Goal: Information Seeking & Learning: Understand process/instructions

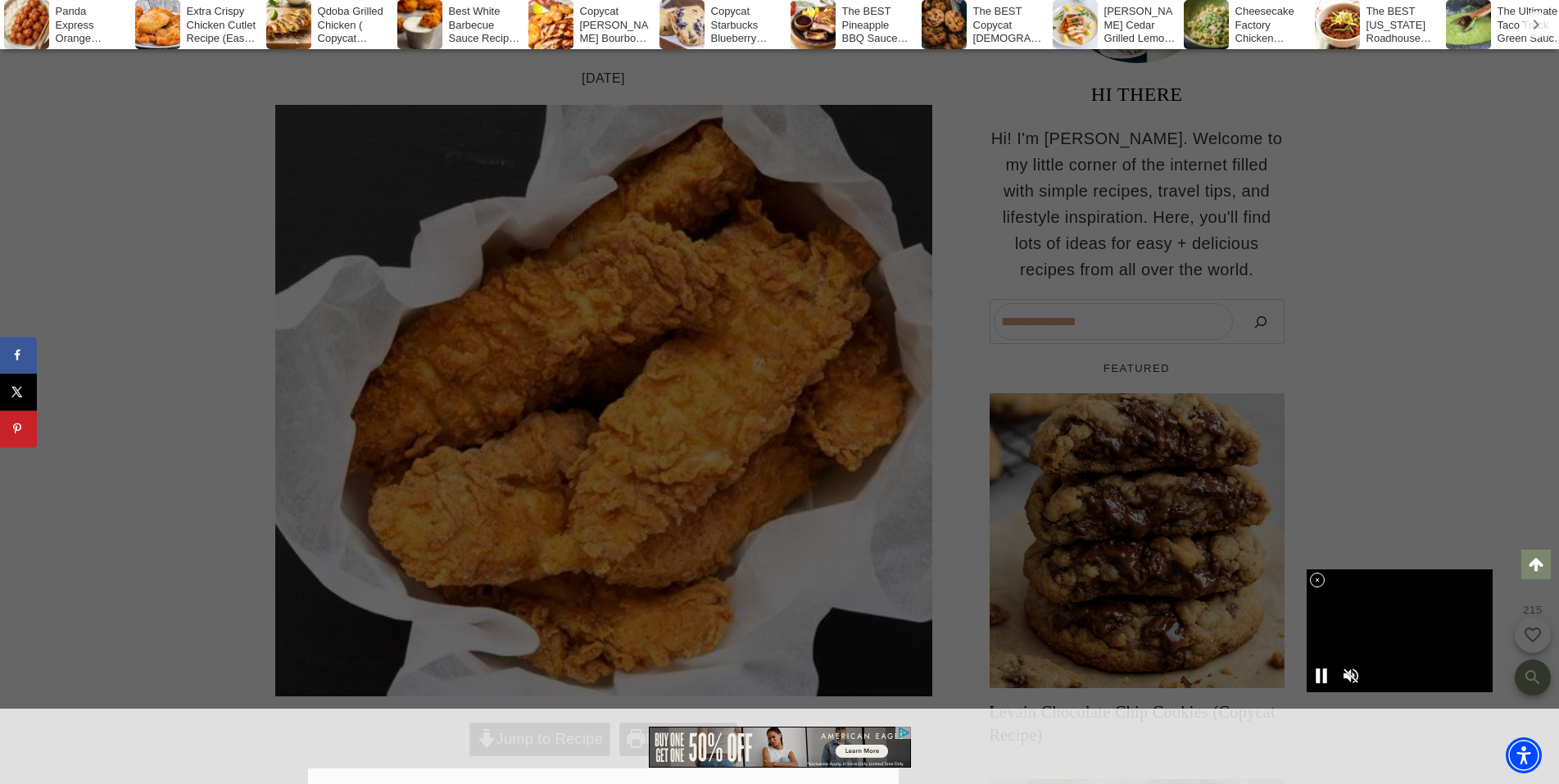
scroll to position [573, 0]
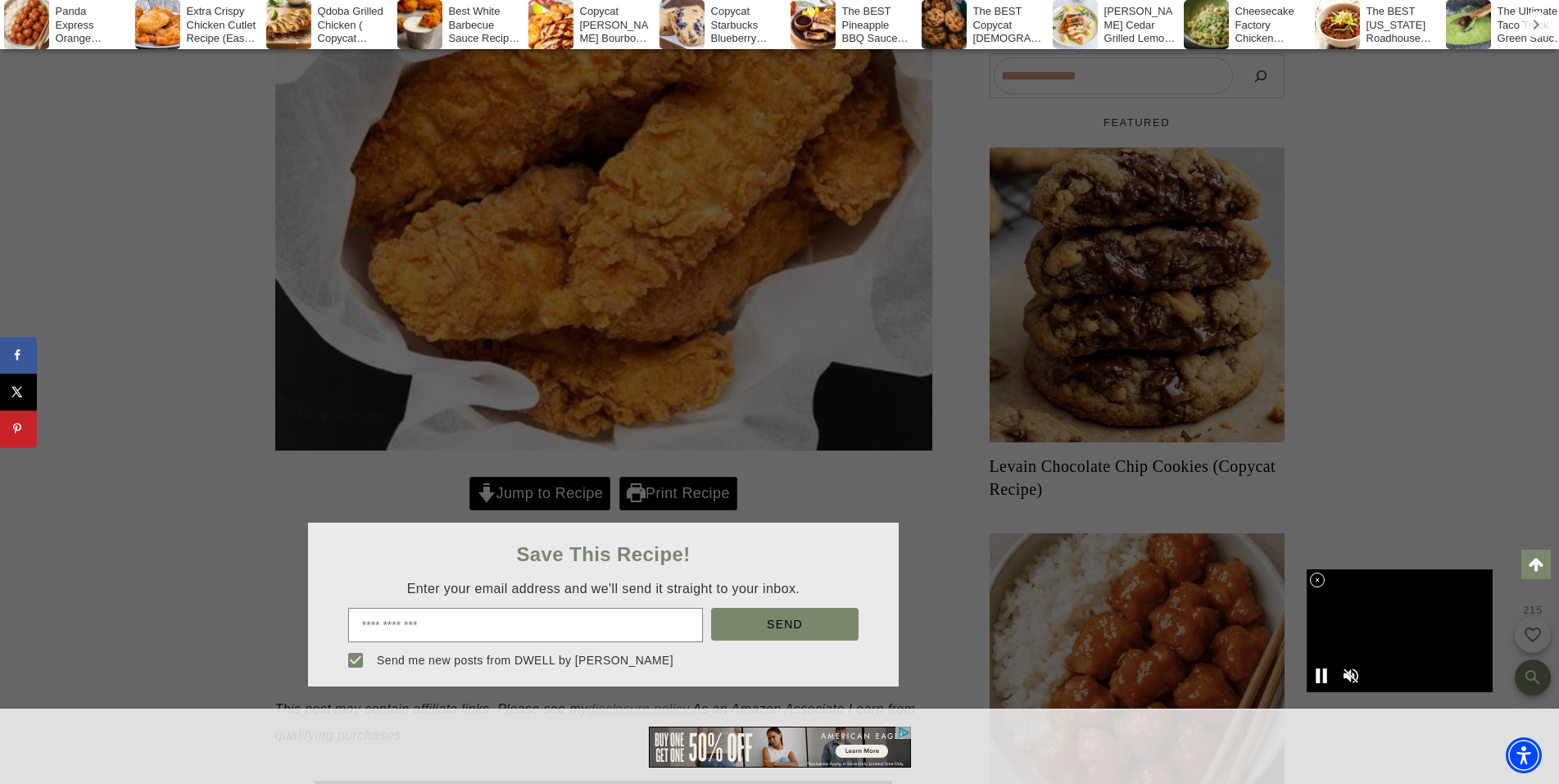
click at [535, 497] on div at bounding box center [780, 392] width 1559 height 784
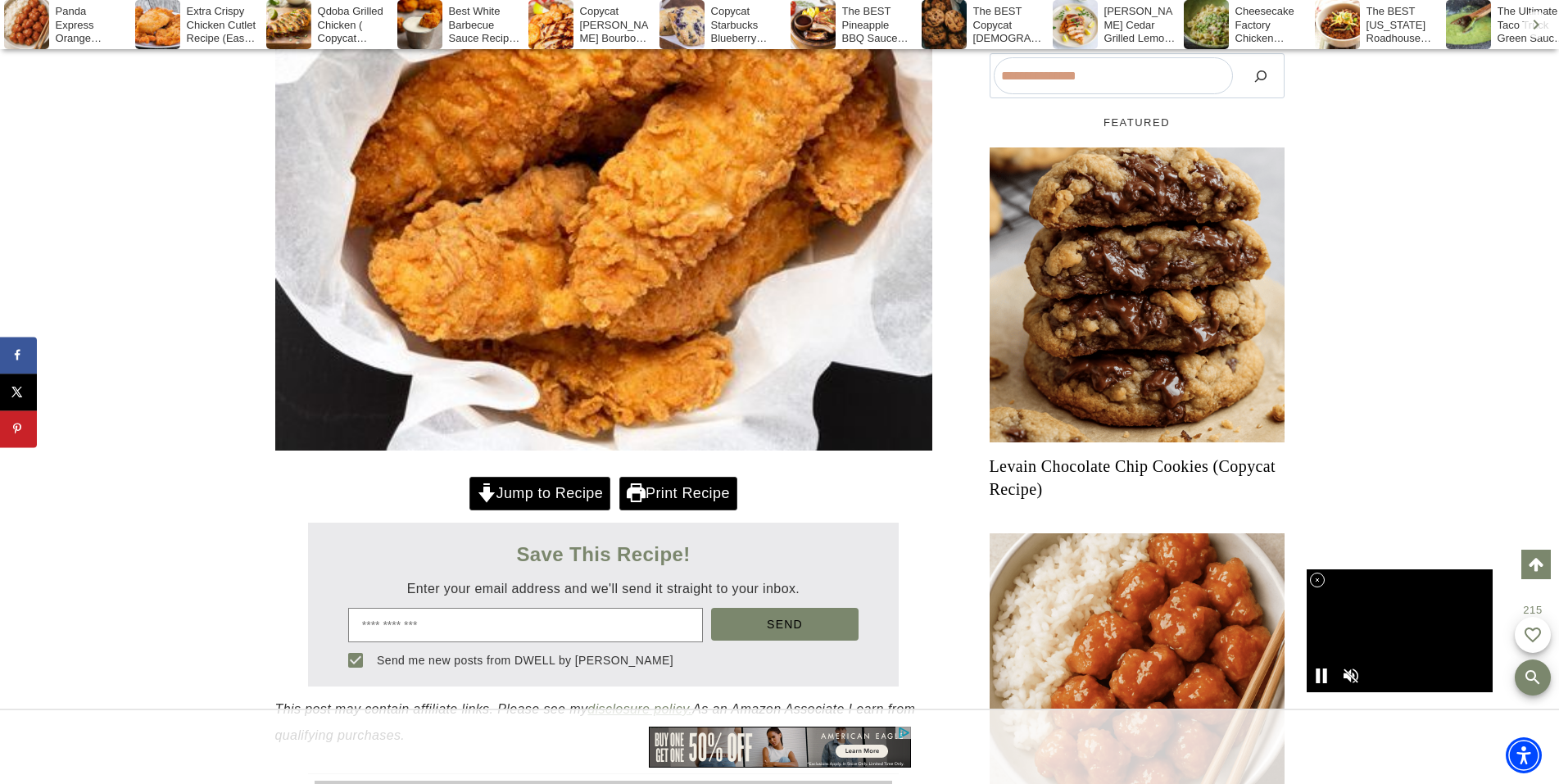
click at [535, 497] on link "Jump to Recipe" at bounding box center [539, 493] width 141 height 33
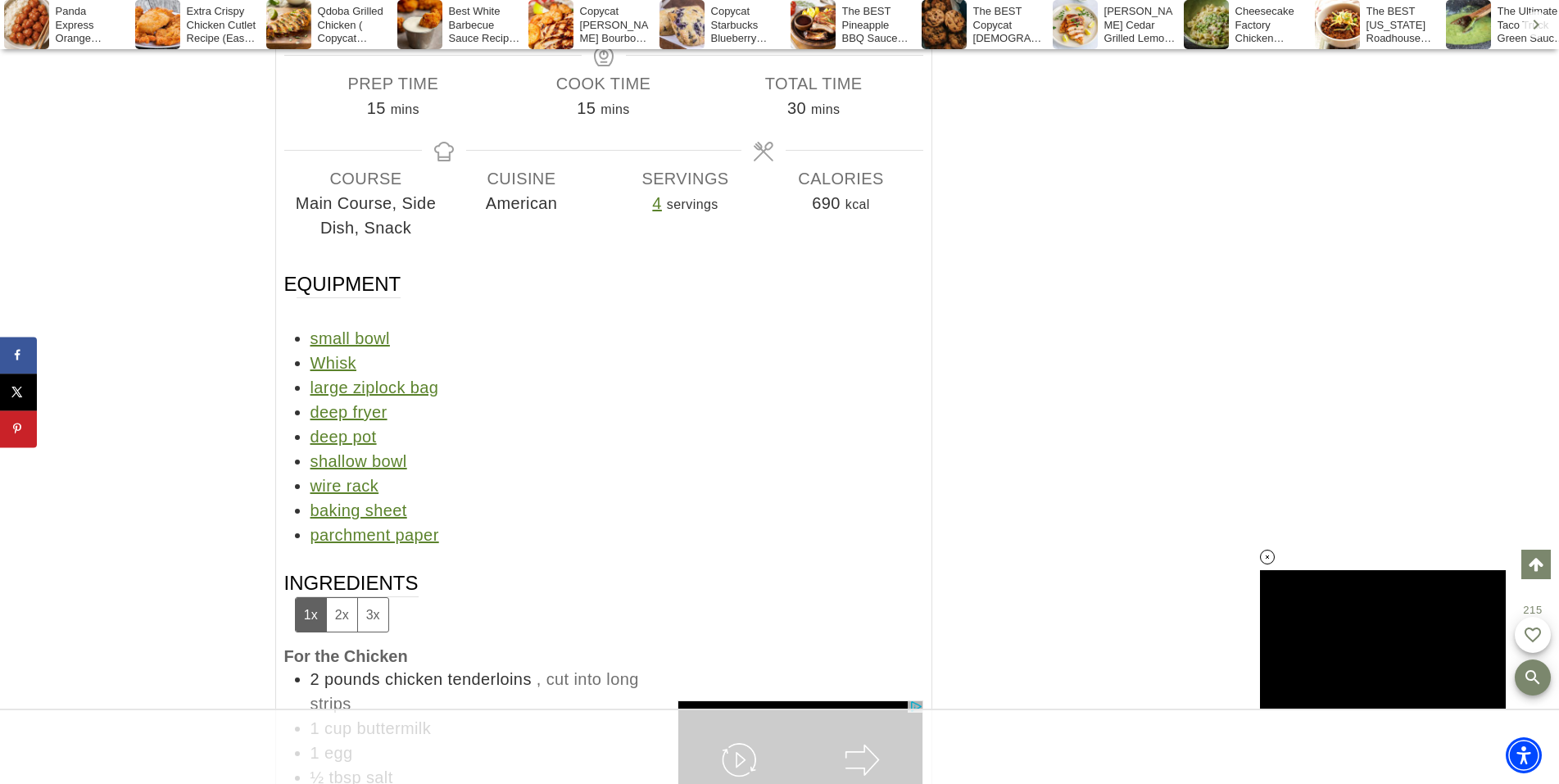
scroll to position [15886, 0]
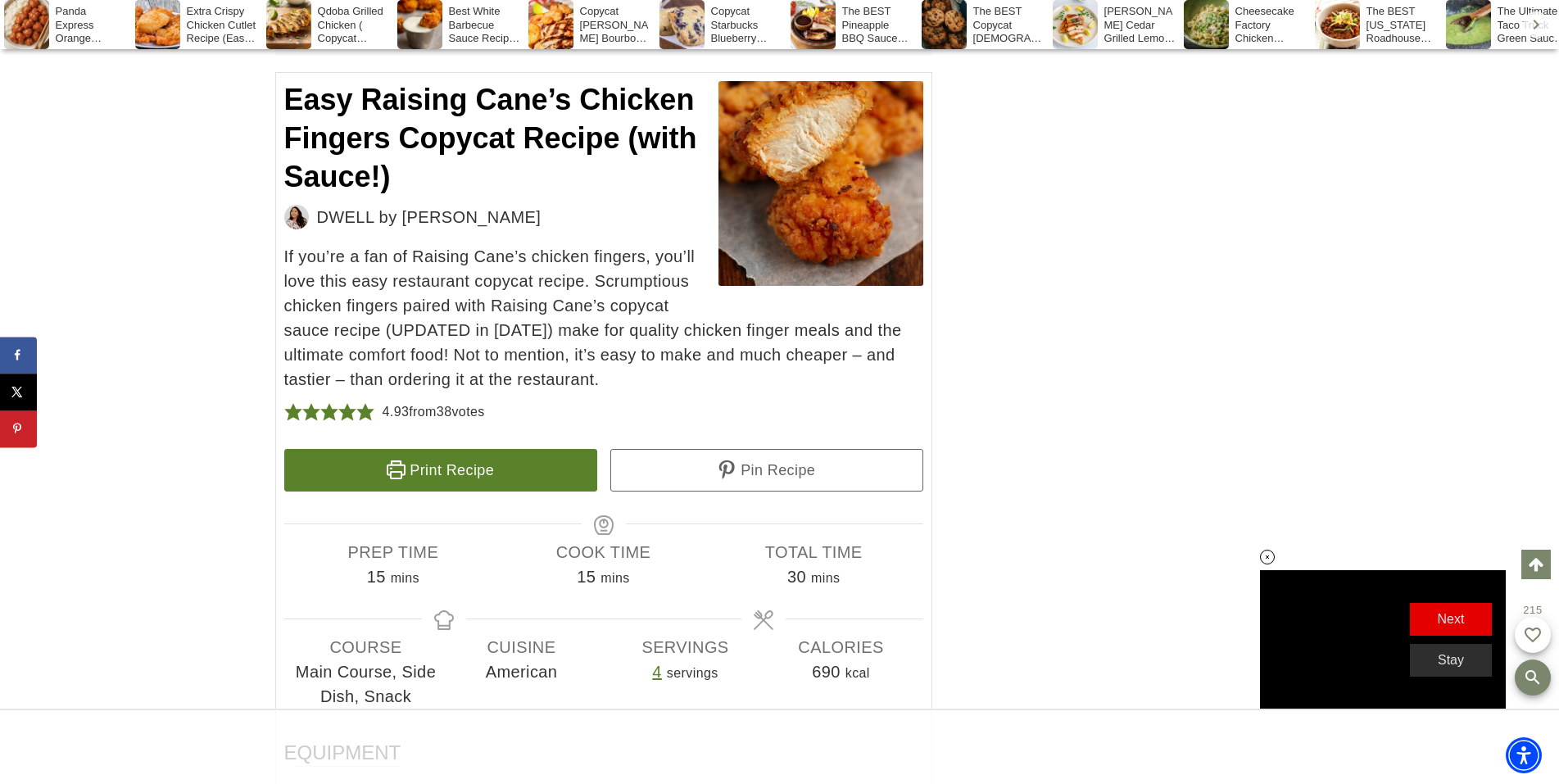
click at [481, 490] on link "Print Recipe" at bounding box center [441, 470] width 313 height 42
